Goal: Check status: Check status

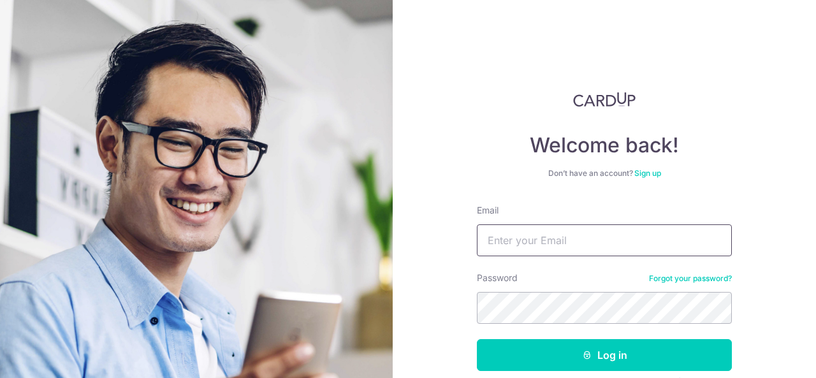
type input "[EMAIL_ADDRESS][DOMAIN_NAME]"
click at [477, 339] on button "Log in" at bounding box center [604, 355] width 255 height 32
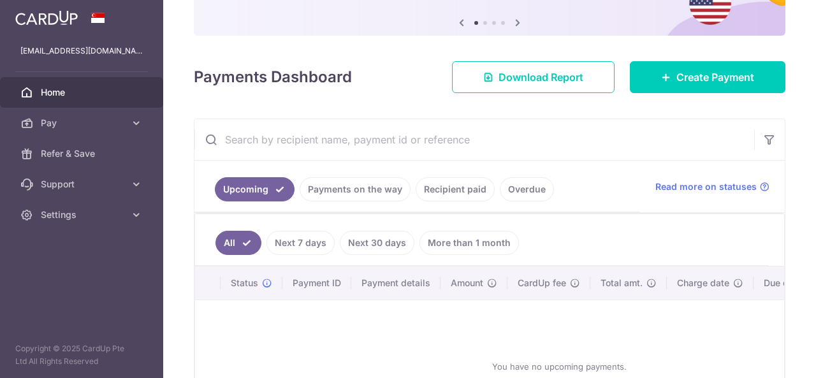
click at [360, 192] on link "Payments on the way" at bounding box center [355, 189] width 111 height 24
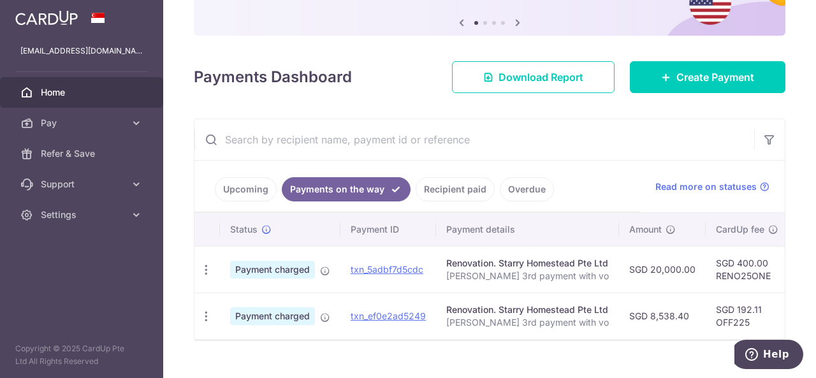
click at [458, 189] on link "Recipient paid" at bounding box center [455, 189] width 79 height 24
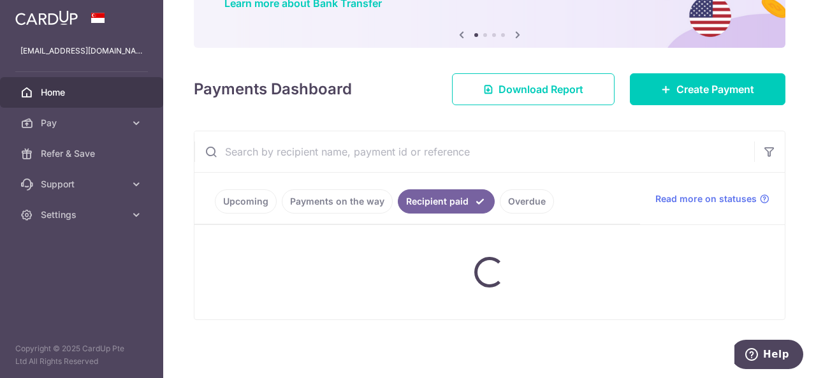
scroll to position [127, 0]
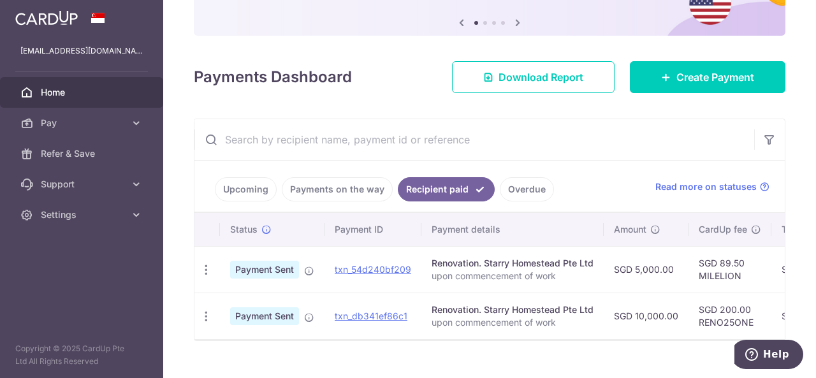
click at [342, 184] on link "Payments on the way" at bounding box center [337, 189] width 111 height 24
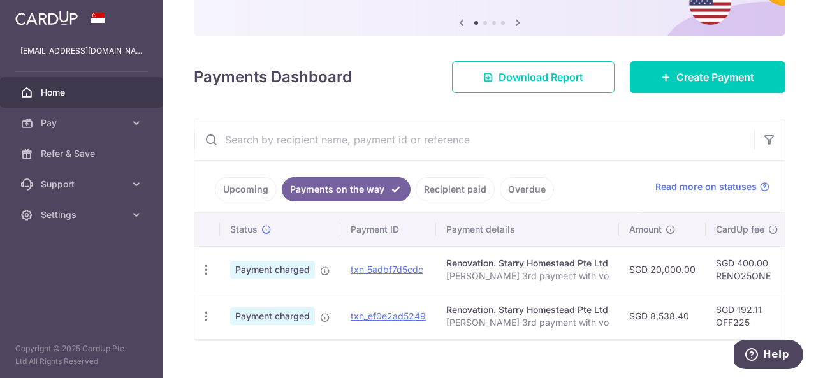
click at [436, 186] on link "Recipient paid" at bounding box center [455, 189] width 79 height 24
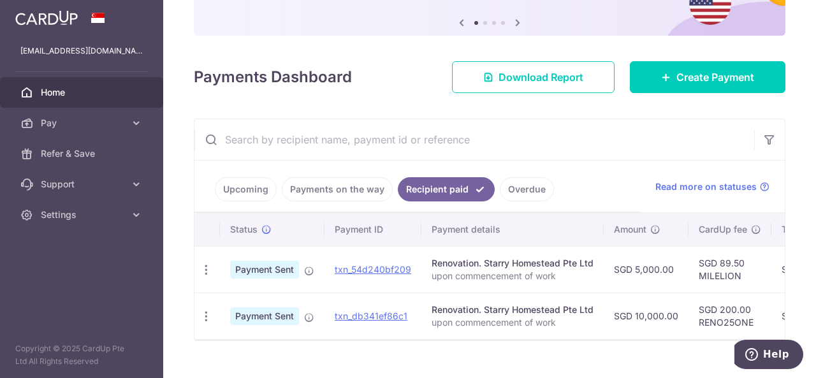
click at [343, 188] on link "Payments on the way" at bounding box center [337, 189] width 111 height 24
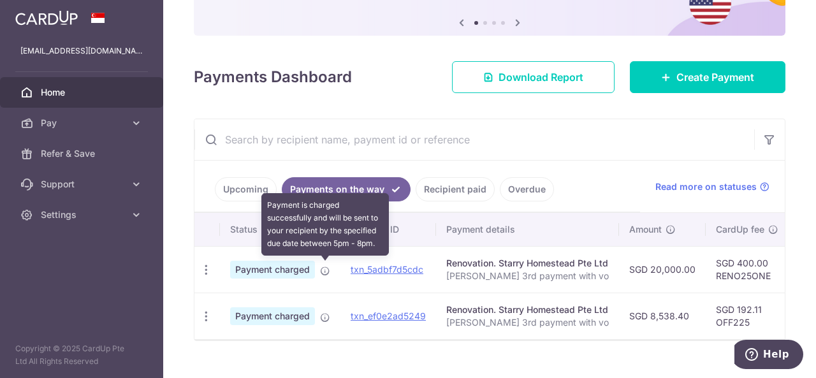
click at [324, 266] on icon at bounding box center [325, 271] width 10 height 10
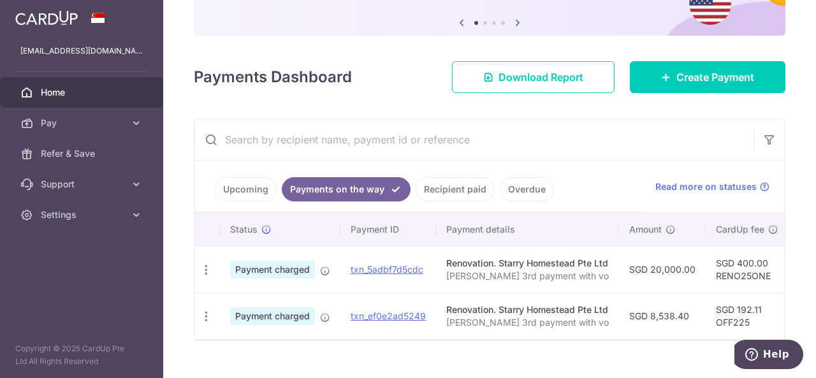
click at [447, 185] on link "Recipient paid" at bounding box center [455, 189] width 79 height 24
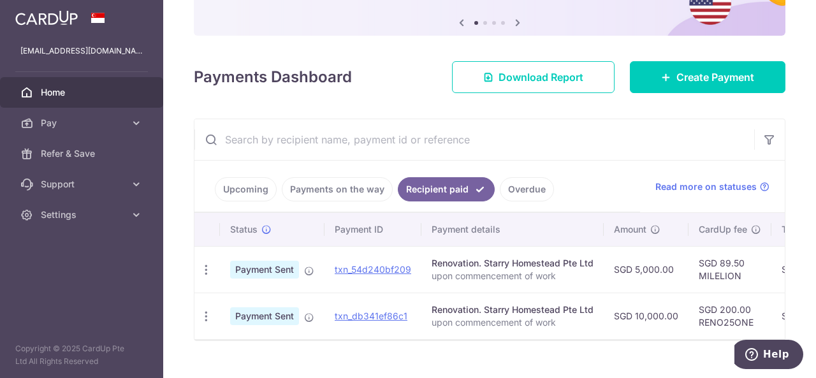
click at [370, 189] on link "Payments on the way" at bounding box center [337, 189] width 111 height 24
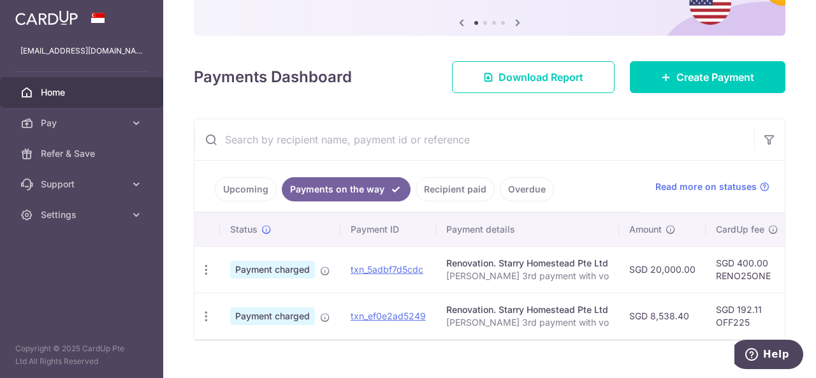
click at [436, 191] on link "Recipient paid" at bounding box center [455, 189] width 79 height 24
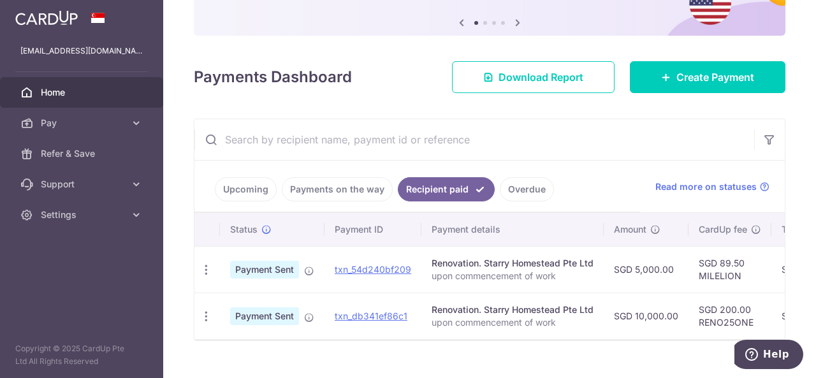
click at [356, 189] on link "Payments on the way" at bounding box center [337, 189] width 111 height 24
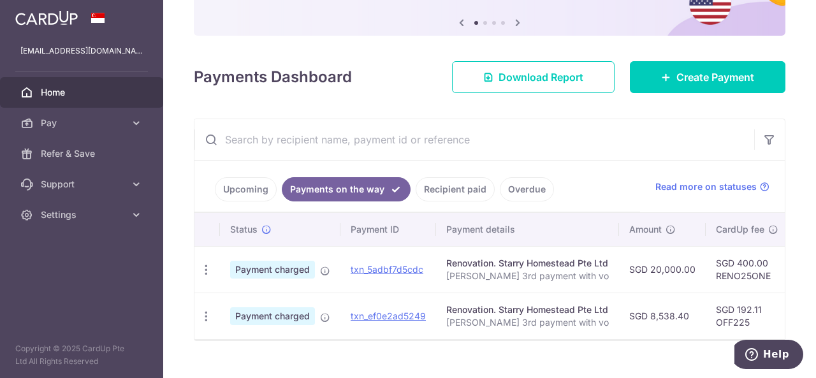
click at [426, 189] on link "Recipient paid" at bounding box center [455, 189] width 79 height 24
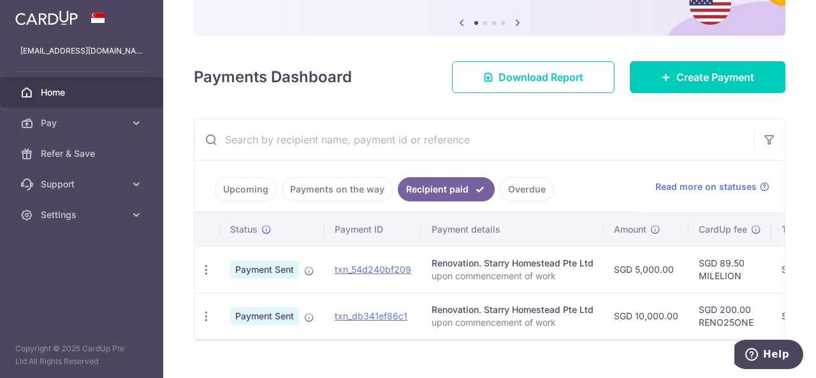
click at [524, 198] on link "Overdue" at bounding box center [527, 189] width 54 height 24
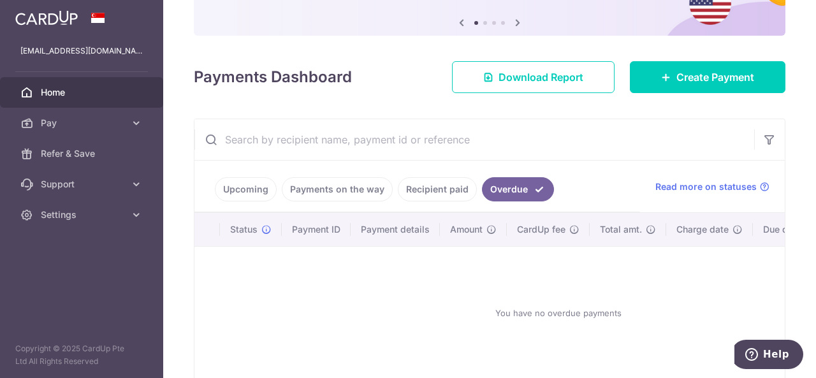
click at [455, 190] on link "Recipient paid" at bounding box center [437, 189] width 79 height 24
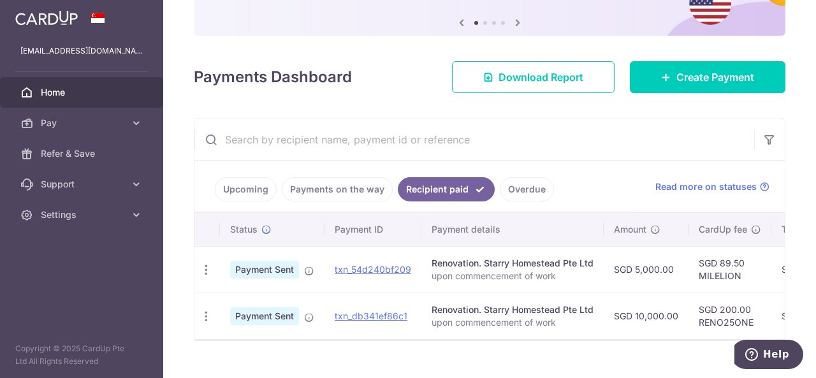
click at [368, 184] on link "Payments on the way" at bounding box center [337, 189] width 111 height 24
